Goal: Obtain resource: Obtain resource

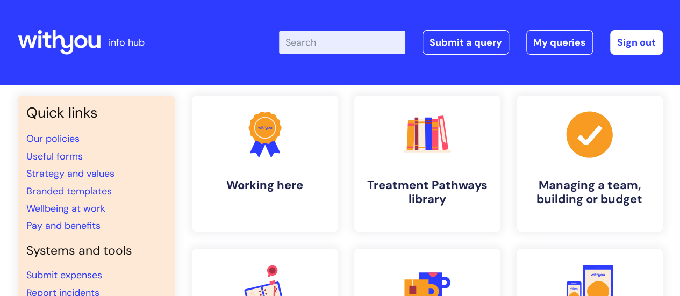
click at [321, 41] on input "Enter your search term here..." at bounding box center [342, 43] width 126 height 24
type input "useful"
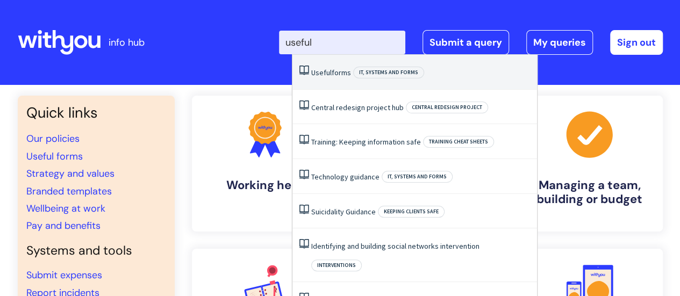
click at [333, 75] on link "Useful forms" at bounding box center [331, 73] width 40 height 10
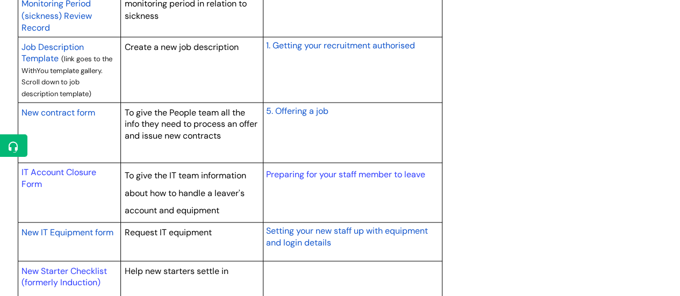
scroll to position [1014, 0]
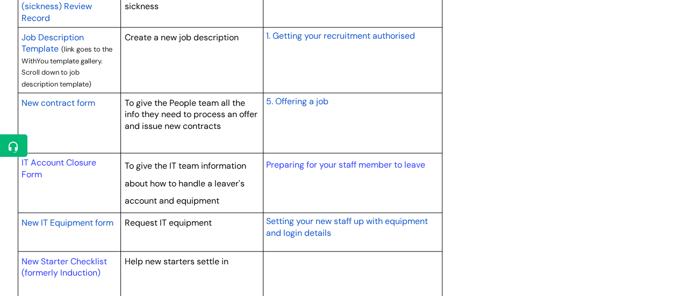
click at [76, 99] on span "New contract form" at bounding box center [59, 102] width 74 height 11
